Goal: Information Seeking & Learning: Learn about a topic

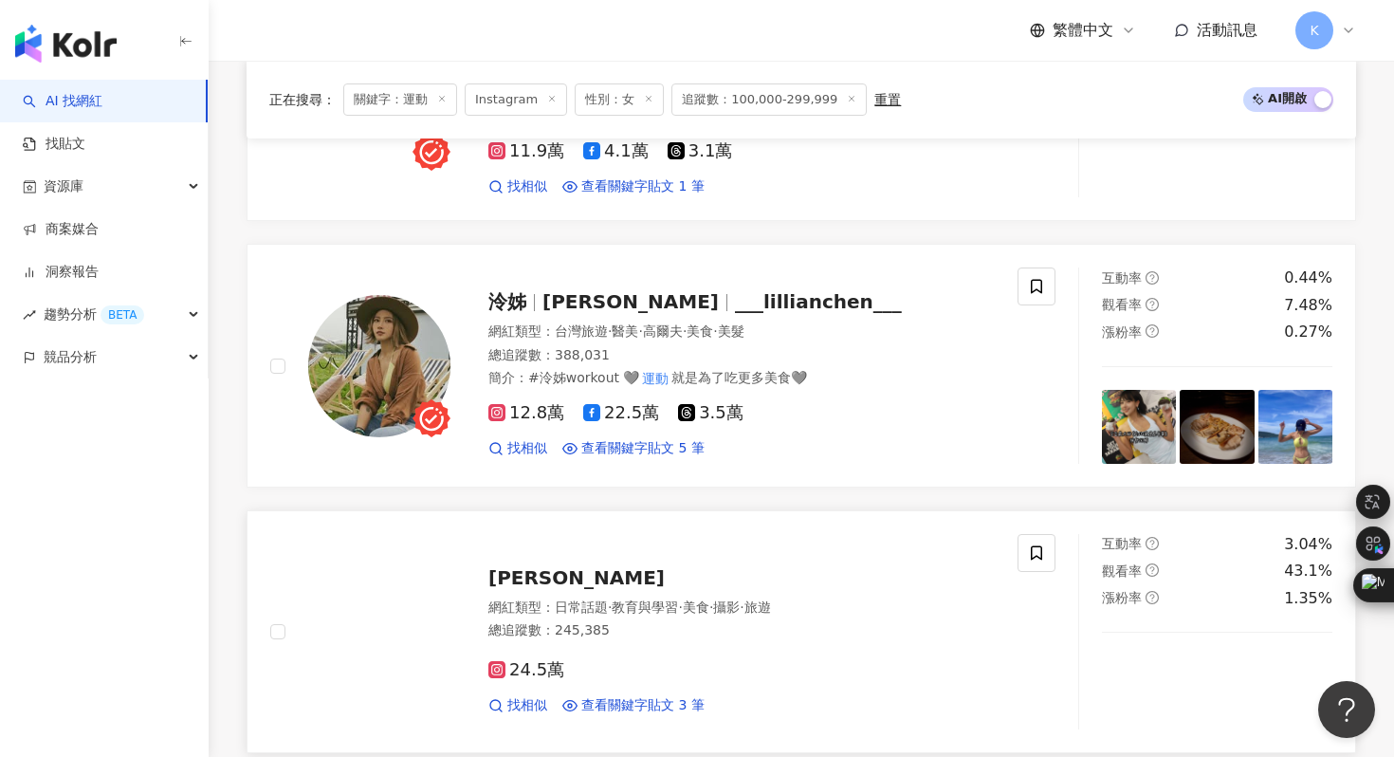
scroll to position [1632, 0]
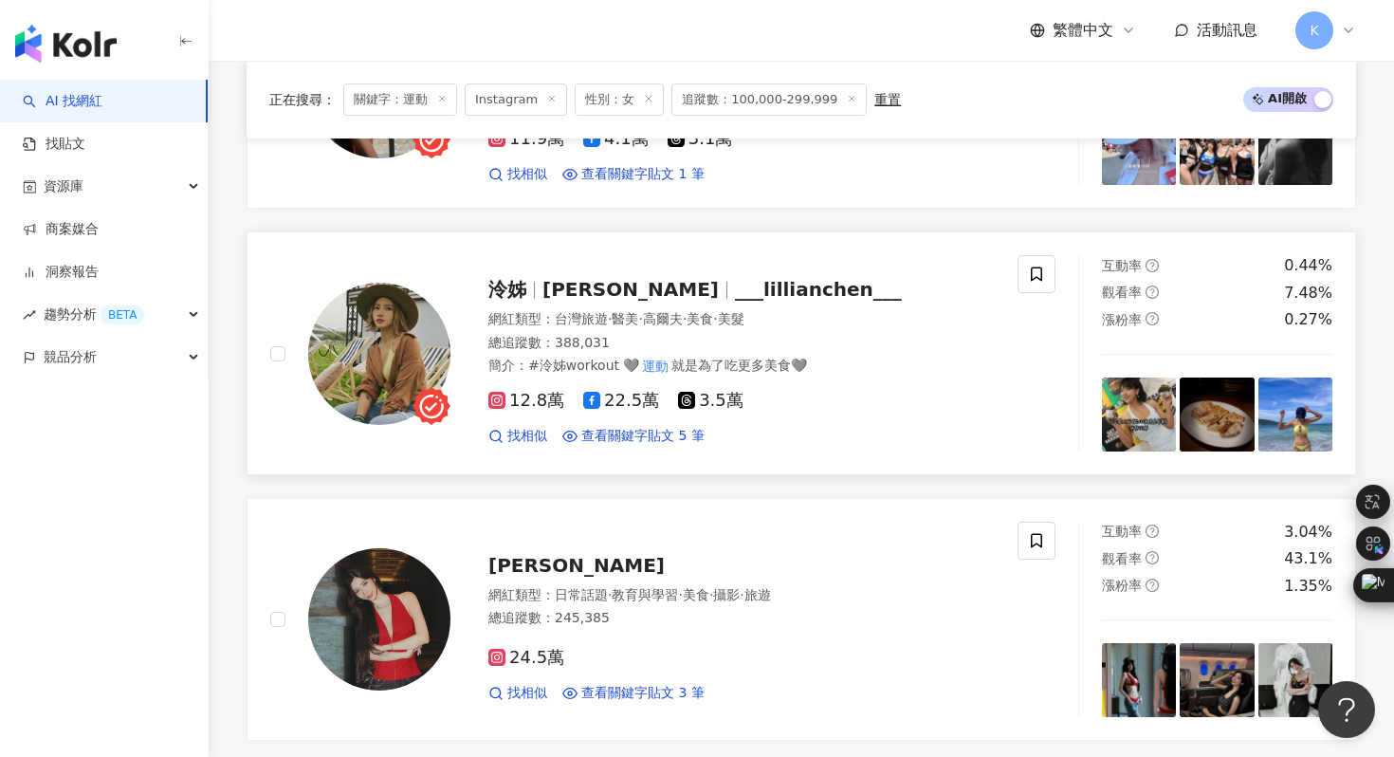
click at [380, 346] on img at bounding box center [379, 354] width 142 height 142
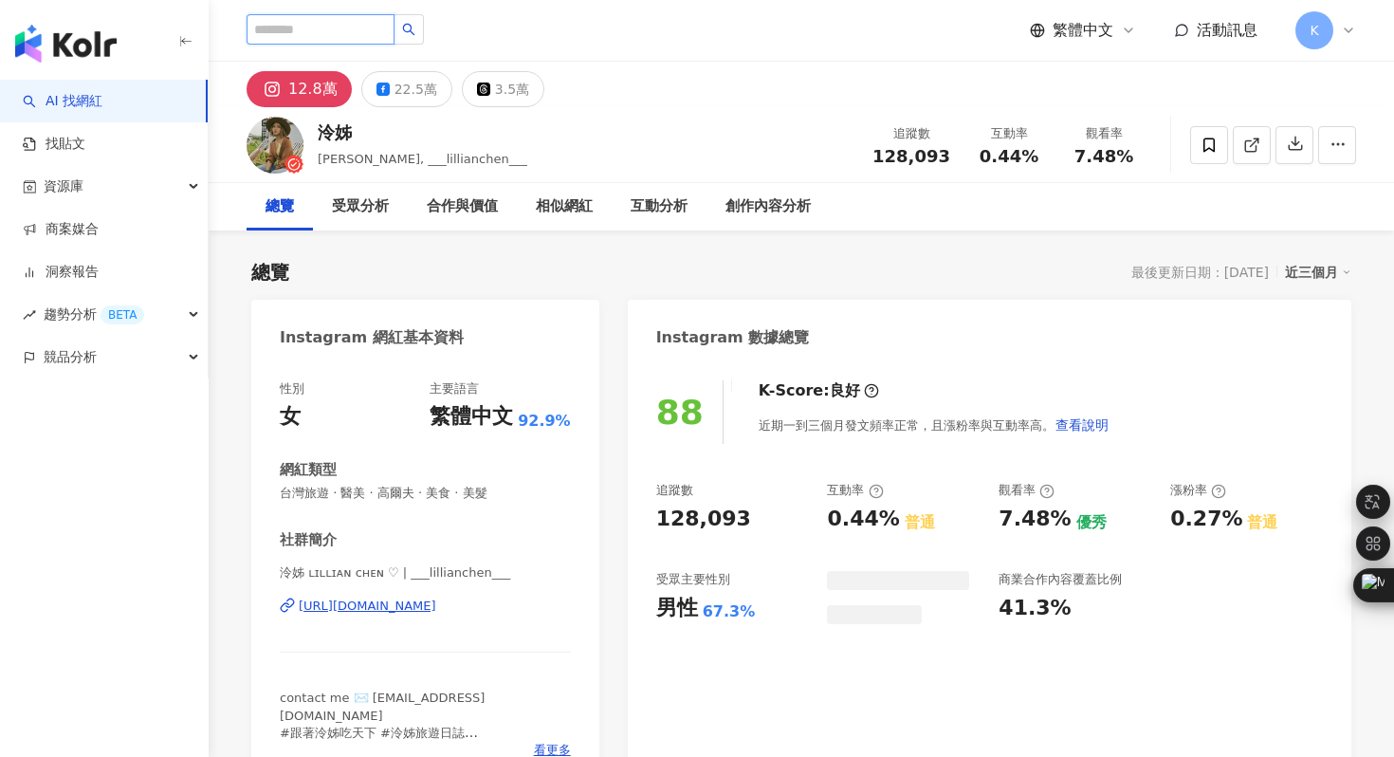
click at [317, 29] on input "search" at bounding box center [320, 29] width 148 height 30
paste input "********"
type input "********"
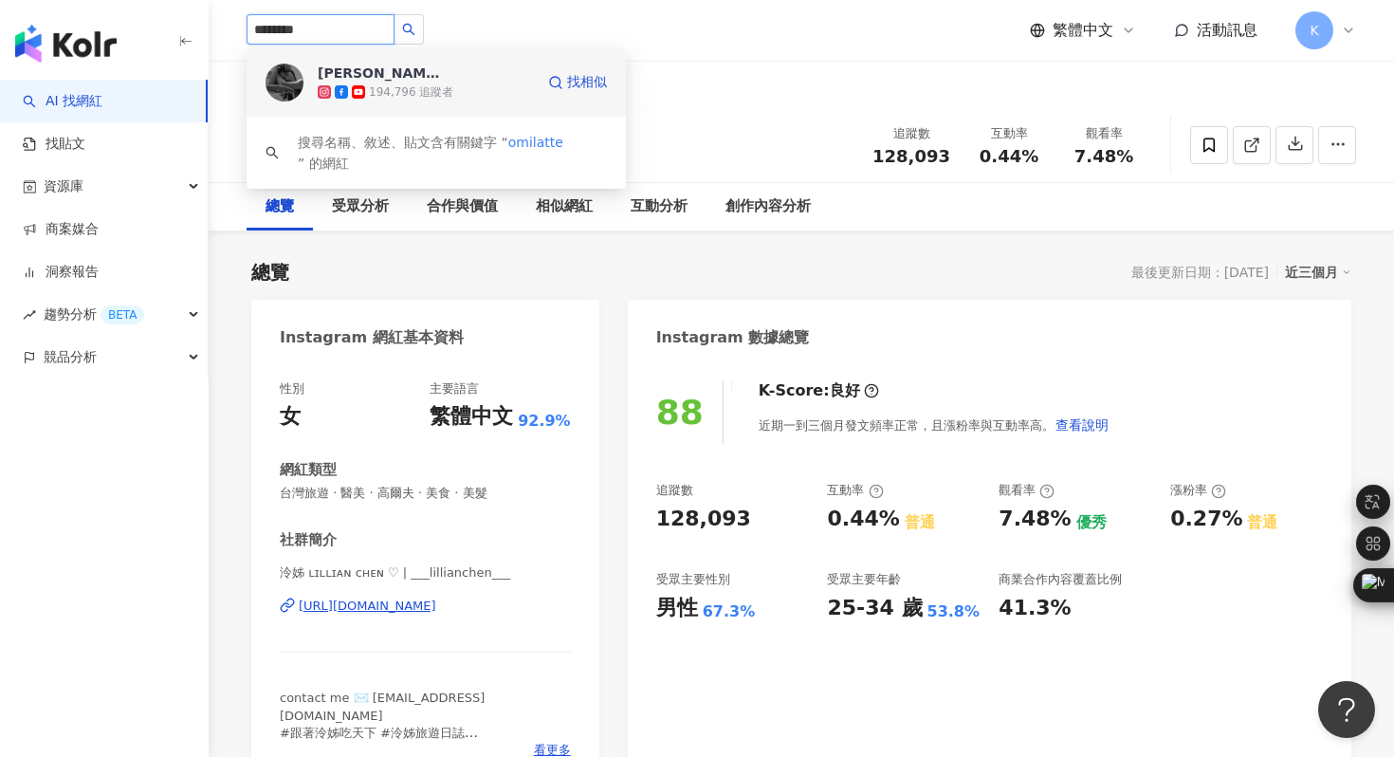
click at [276, 90] on img at bounding box center [284, 83] width 38 height 38
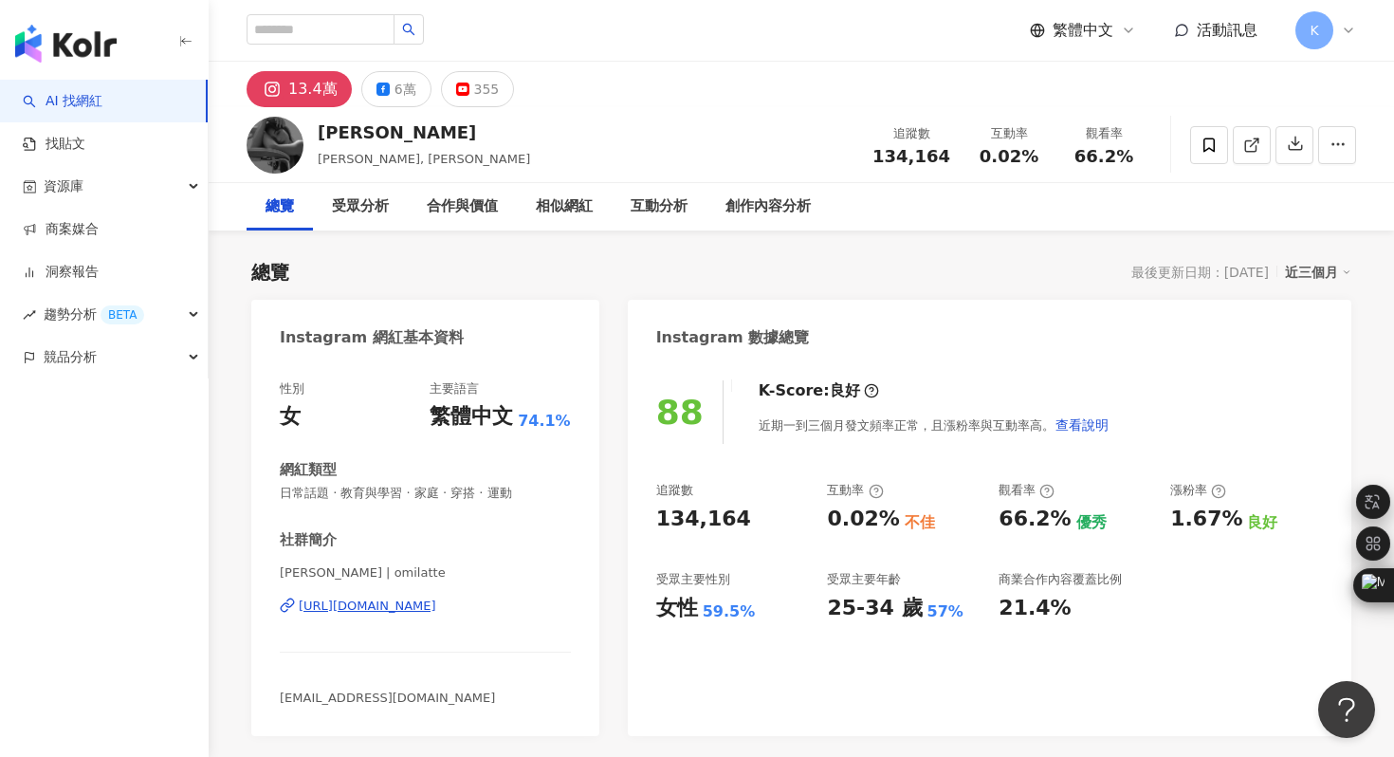
click at [424, 604] on div "https://www.instagram.com/omilatte/" at bounding box center [367, 605] width 137 height 17
click at [1293, 151] on icon "button" at bounding box center [1294, 143] width 13 height 13
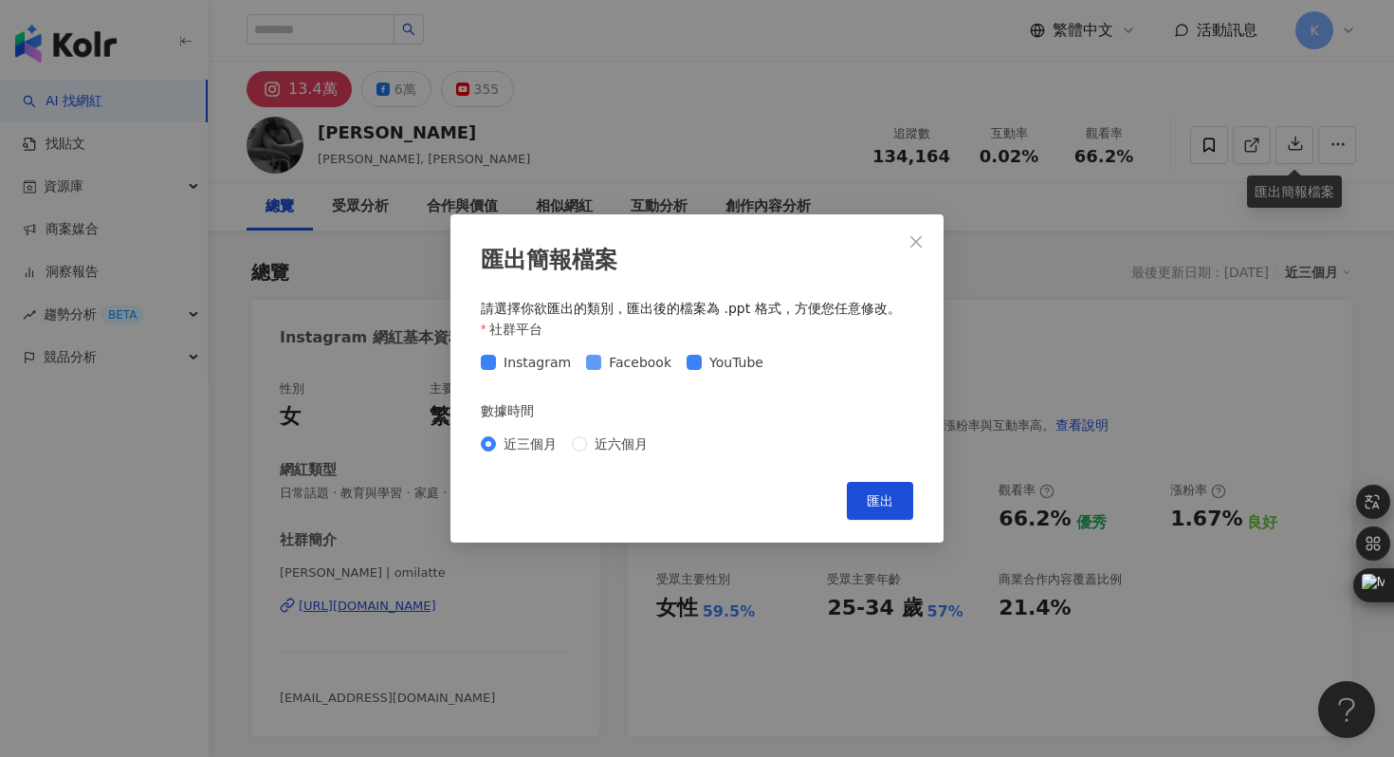
click at [601, 361] on span "Facebook" at bounding box center [640, 362] width 78 height 21
click at [866, 501] on span "匯出" at bounding box center [879, 500] width 27 height 15
click at [829, 147] on div "匯出簡報檔案 請選擇你欲匯出的類別，匯出後的檔案為 .ppt 格式，方便您任意修改。 社群平台 Instagram Facebook YouTube 數據時間…" at bounding box center [697, 378] width 1394 height 757
